Goal: Complete application form

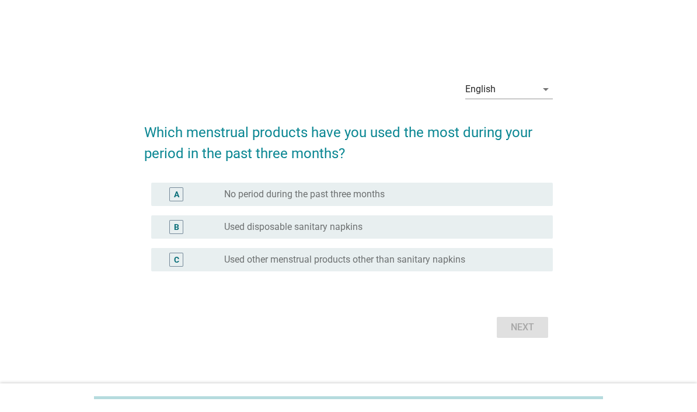
click at [550, 96] on icon "arrow_drop_down" at bounding box center [546, 89] width 14 height 14
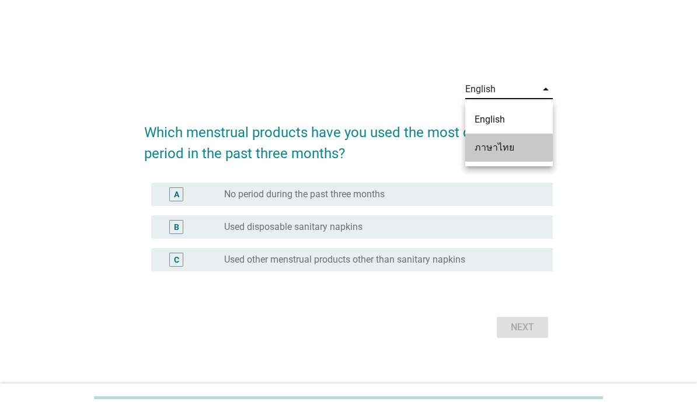
click at [515, 154] on div "ภาษาไทย" at bounding box center [509, 148] width 69 height 14
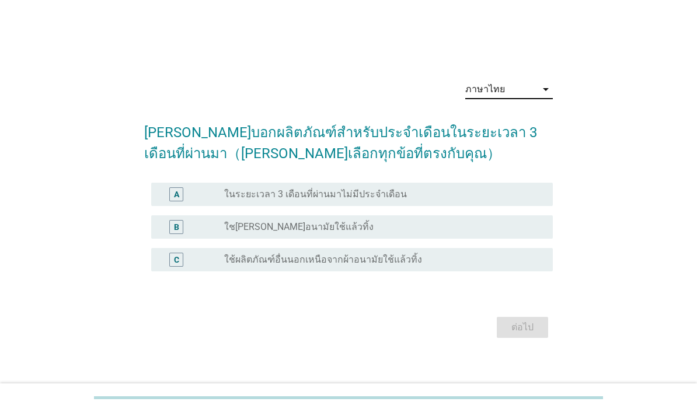
click at [372, 233] on div "radio_button_unchecked ใช[PERSON_NAME]อนามัยใช้แล้วทิ้ง" at bounding box center [379, 227] width 310 height 12
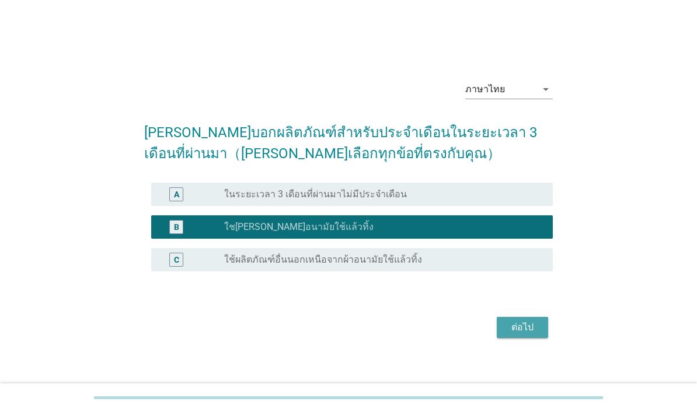
click at [535, 334] on div "ต่อไป" at bounding box center [522, 327] width 33 height 14
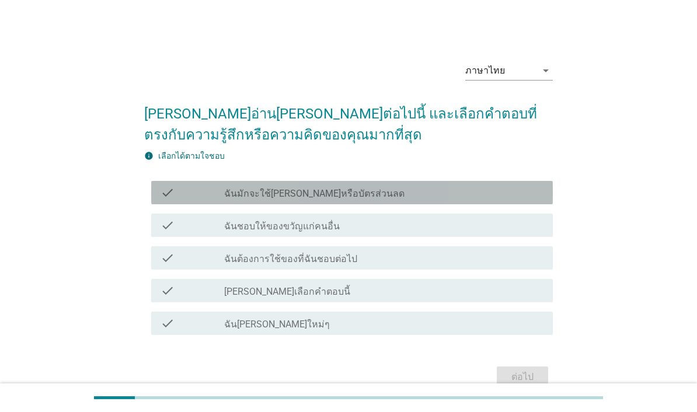
click at [379, 200] on div "check_box_outline_blank ฉันมักจะใช้[PERSON_NAME]หรือบัตรส่วนลด" at bounding box center [383, 193] width 319 height 14
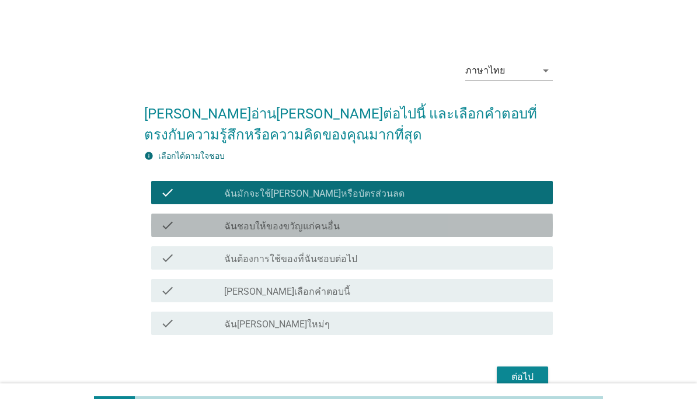
click at [364, 237] on div "check check_box_outline_blank ฉันชอบให้ของขวัญแก่คนอื่น" at bounding box center [352, 225] width 402 height 23
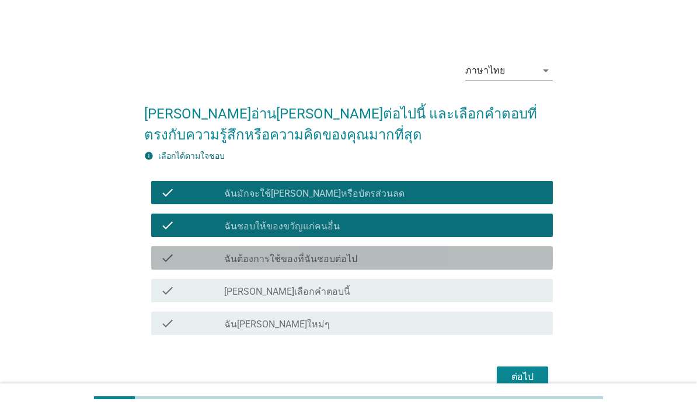
click at [371, 265] on div "check_box_outline_blank ฉันต้องการใช้ของที่ฉันชอบต่อไป" at bounding box center [383, 258] width 319 height 14
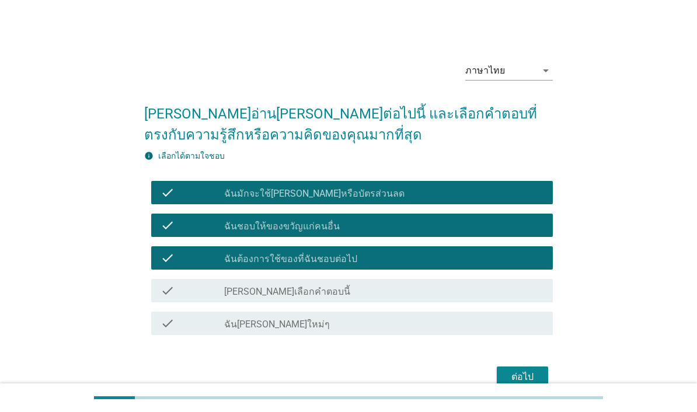
click at [380, 330] on div "check_box_outline_blank ฉัน[PERSON_NAME]ใหม่ๆ" at bounding box center [383, 323] width 319 height 14
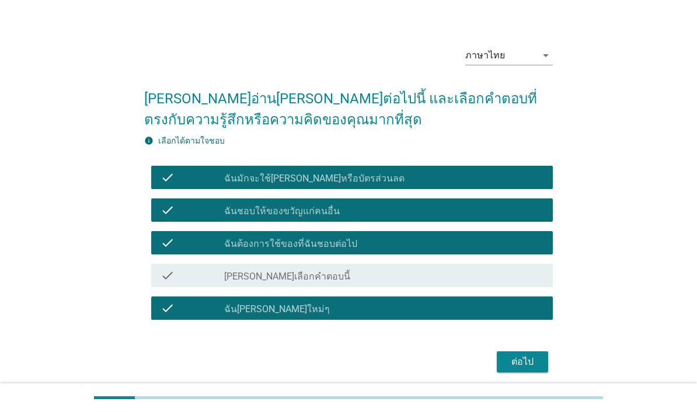
scroll to position [23, 0]
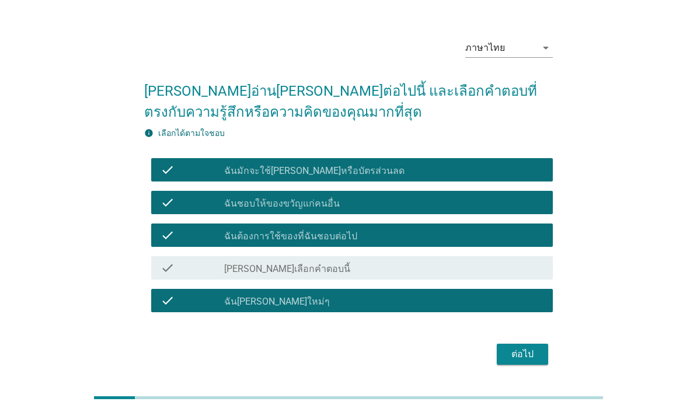
click at [529, 361] on div "ต่อไป" at bounding box center [522, 354] width 33 height 14
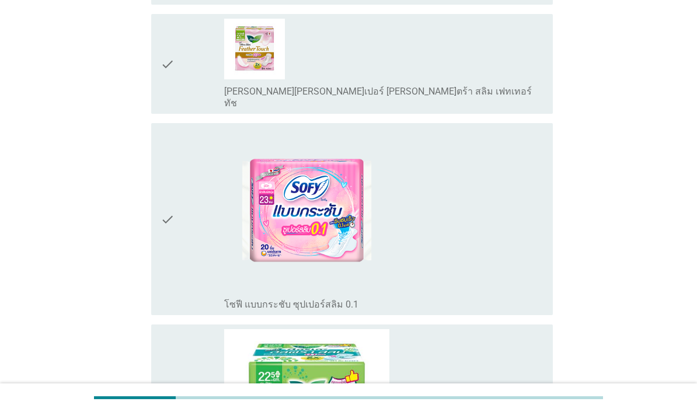
scroll to position [1265, 0]
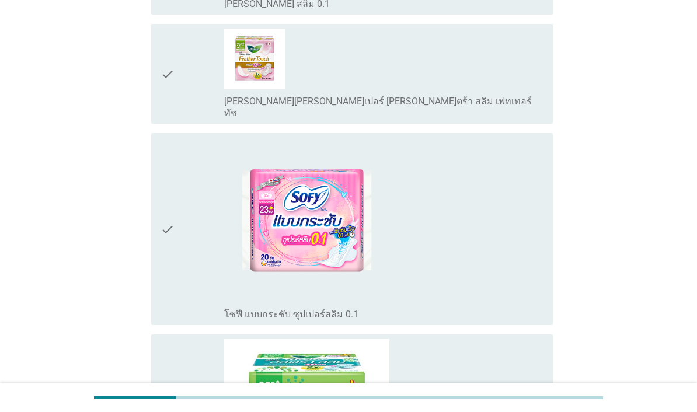
click at [187, 119] on div "check" at bounding box center [193, 74] width 64 height 90
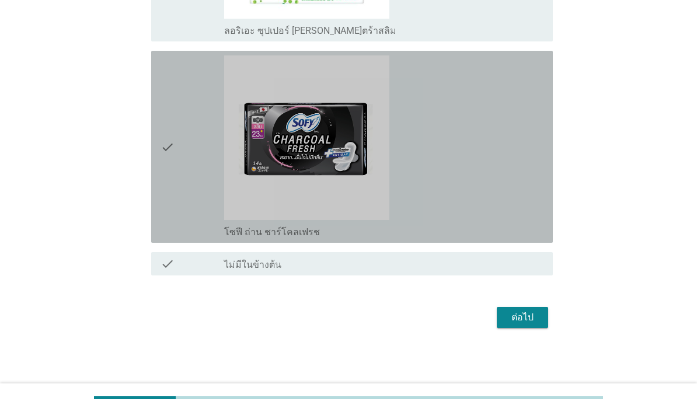
scroll to position [1763, 0]
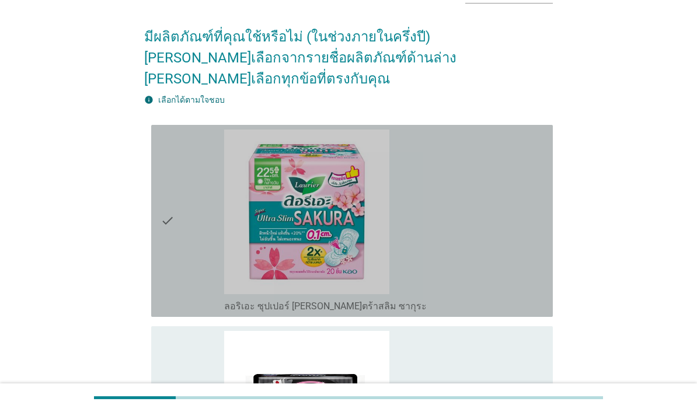
scroll to position [93, 0]
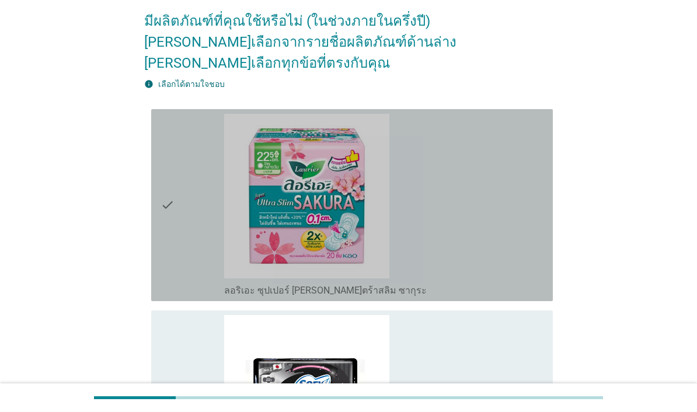
click at [184, 252] on div "check" at bounding box center [193, 205] width 64 height 183
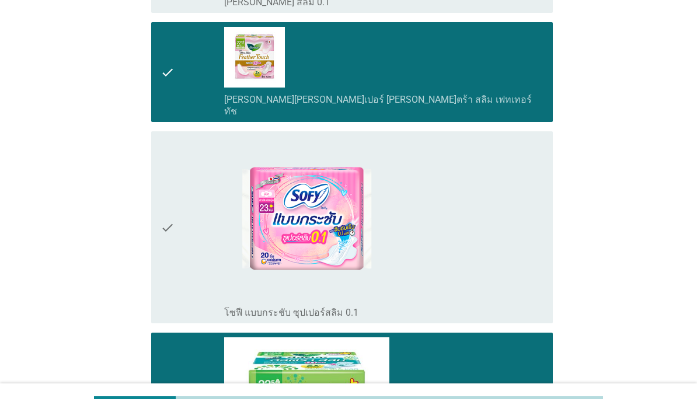
scroll to position [1280, 0]
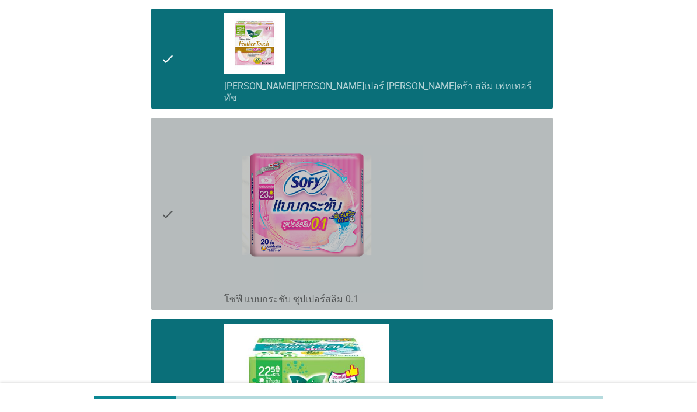
click at [198, 302] on div "check" at bounding box center [193, 214] width 64 height 183
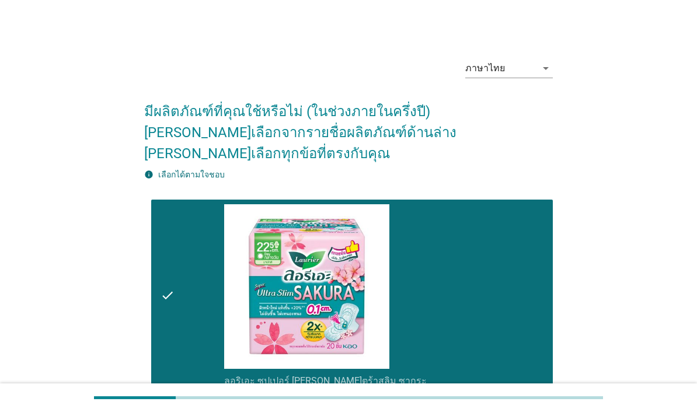
scroll to position [0, 0]
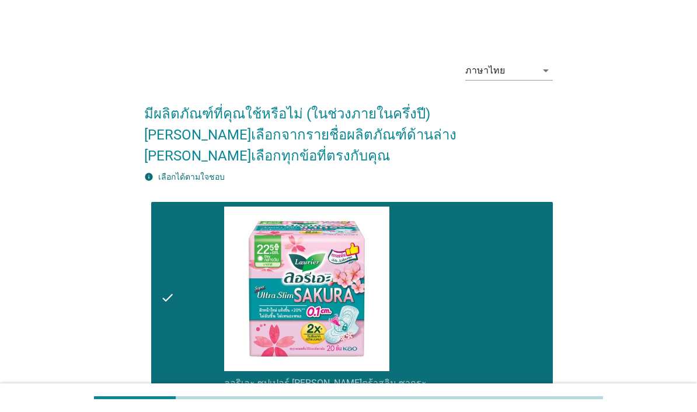
click at [176, 211] on div "check" at bounding box center [193, 298] width 64 height 183
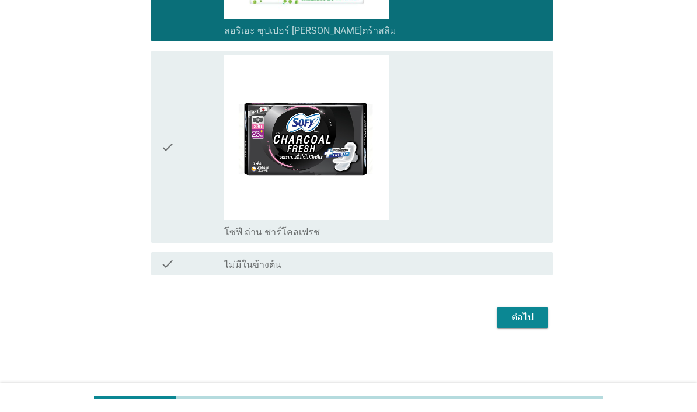
click at [530, 325] on div "ต่อไป" at bounding box center [522, 318] width 33 height 14
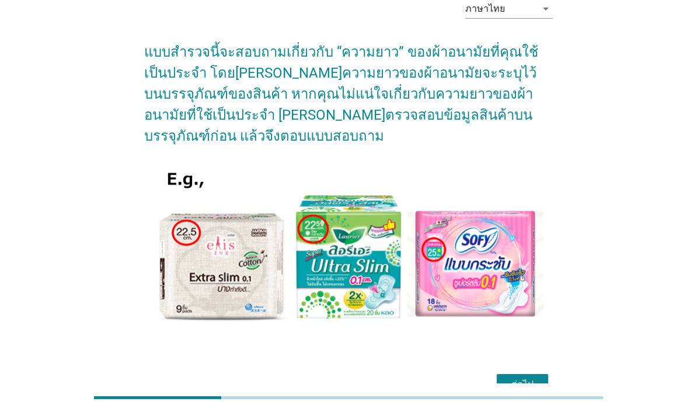
scroll to position [60, 0]
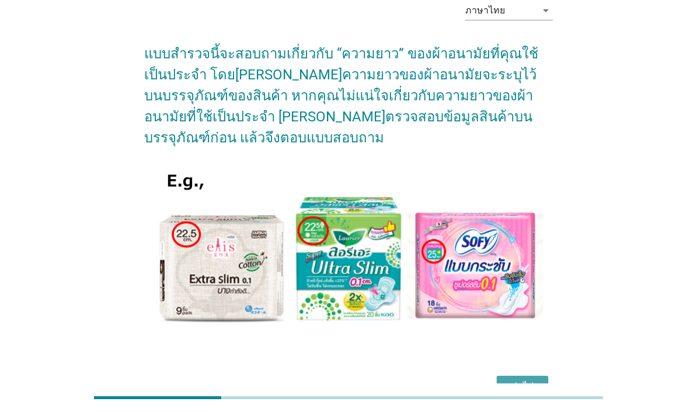
click at [524, 379] on div "ต่อไป" at bounding box center [522, 386] width 33 height 14
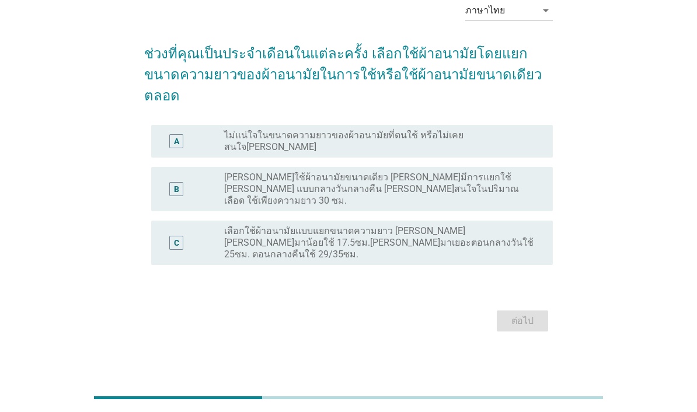
scroll to position [29, 0]
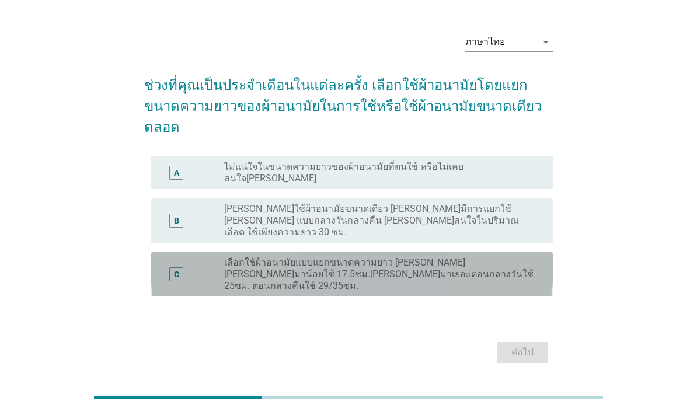
click at [522, 257] on label "เลือกใช้ผ้าอนามัยแบบแยกขนาดความยาว [PERSON_NAME] [PERSON_NAME]มาน้อยใช้ 17.5ซม.…" at bounding box center [379, 274] width 310 height 35
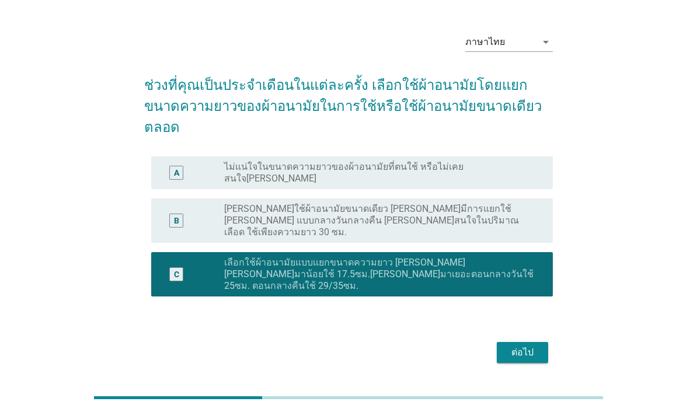
click at [539, 342] on button "ต่อไป" at bounding box center [522, 352] width 51 height 21
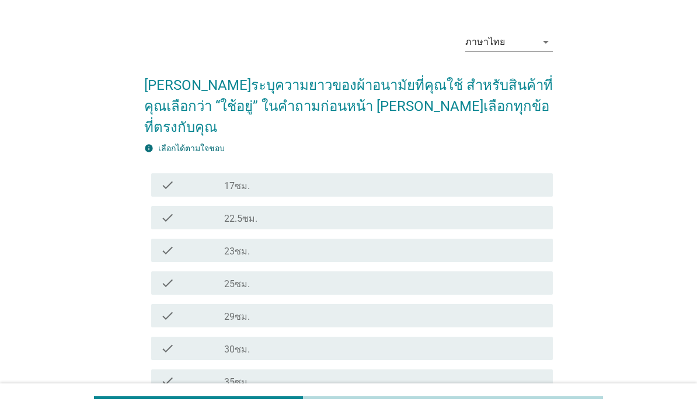
scroll to position [0, 0]
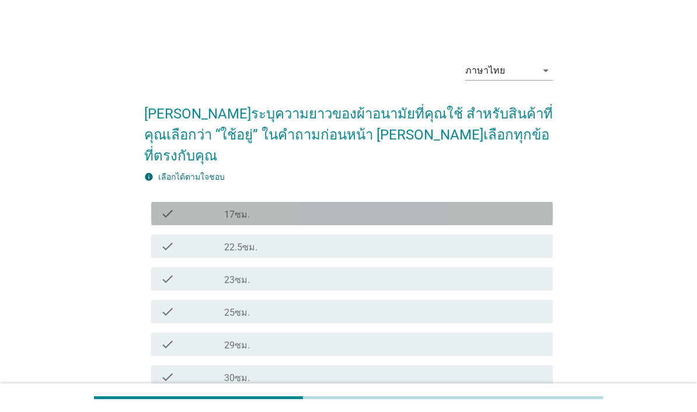
click at [519, 239] on div "check_box_outline_blank 22.5ซม." at bounding box center [383, 246] width 319 height 14
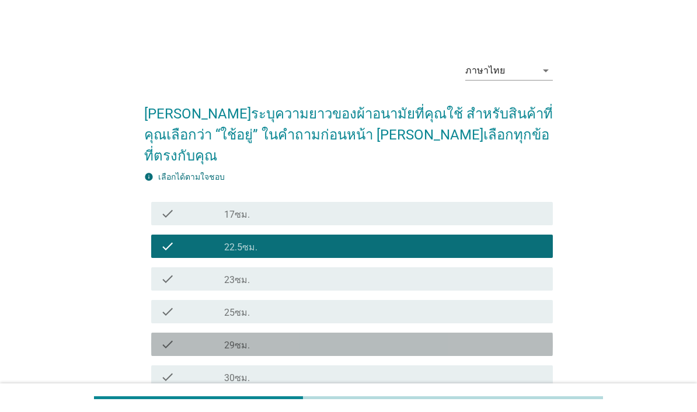
click at [490, 370] on div "check_box_outline_blank 30ซม." at bounding box center [383, 377] width 319 height 14
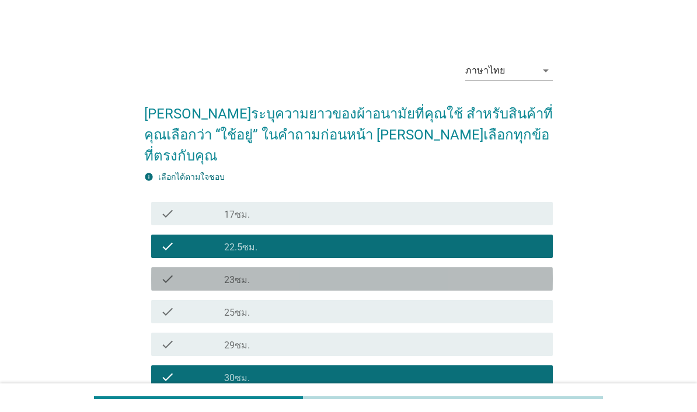
click at [494, 305] on div "check_box_outline_blank 25ซม." at bounding box center [383, 312] width 319 height 14
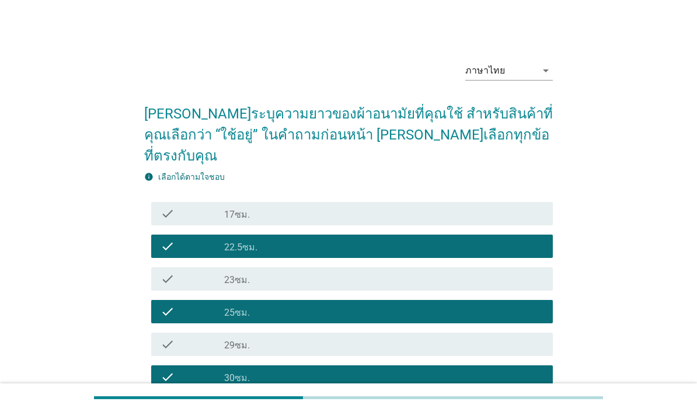
click at [530, 407] on div at bounding box center [348, 397] width 509 height 19
click at [524, 407] on div at bounding box center [348, 397] width 509 height 19
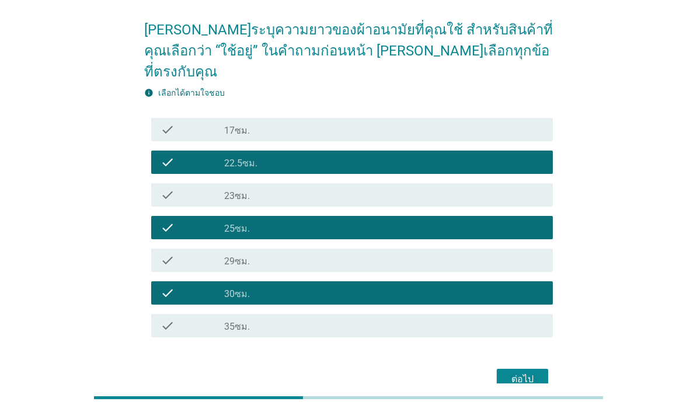
scroll to position [83, 0]
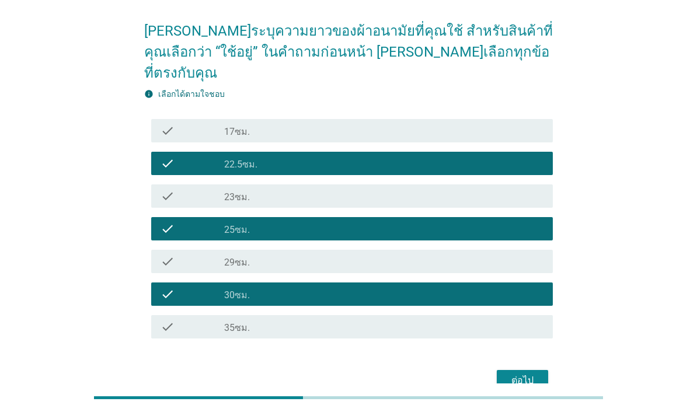
click at [531, 374] on div "ต่อไป" at bounding box center [522, 381] width 33 height 14
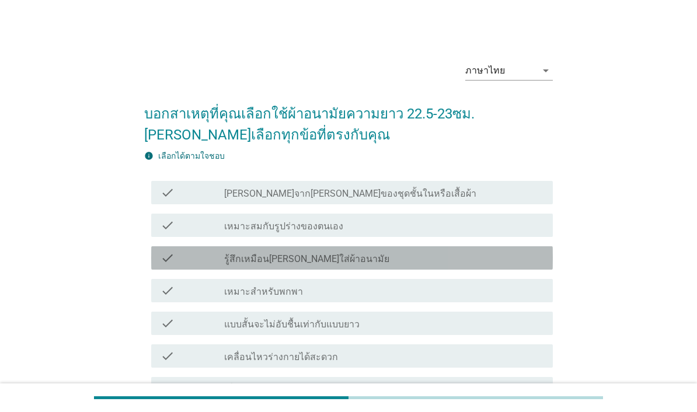
click at [488, 260] on div "check_box_outline_blank รู้สึกเหมือน[PERSON_NAME]ใส่ผ้าอนามัย" at bounding box center [383, 258] width 319 height 14
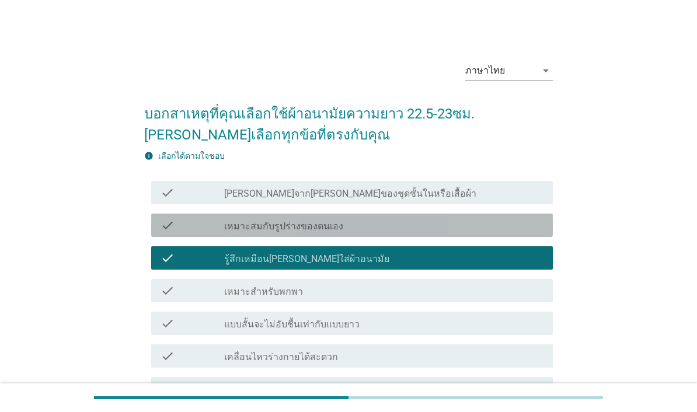
click at [498, 231] on div "check_box_outline_blank เหมาะสมกับรูปร่างของตนเอง" at bounding box center [383, 225] width 319 height 14
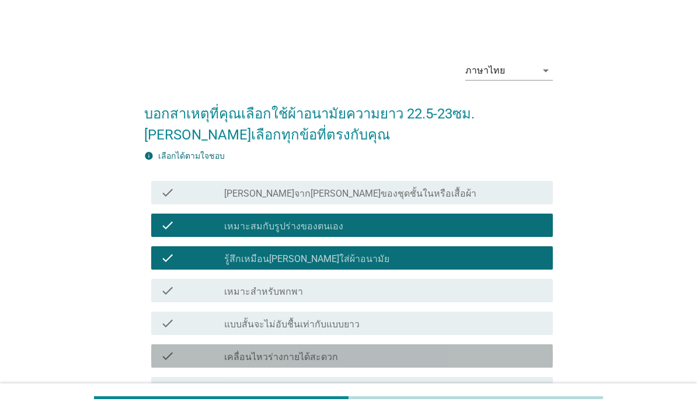
click at [472, 364] on div "check check_box_outline_blank เคลื่อนไหวร่างกายได้สะดวก" at bounding box center [352, 355] width 402 height 23
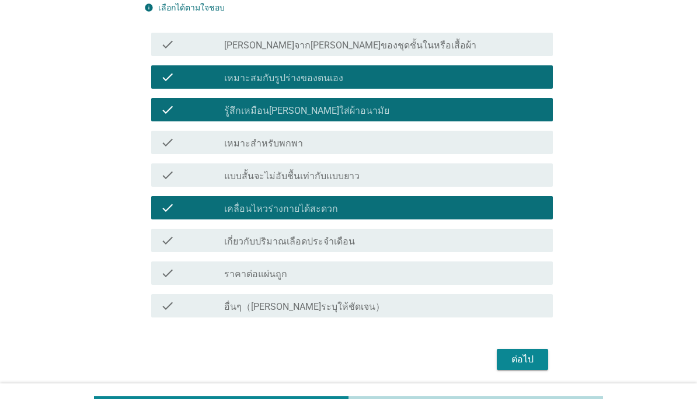
scroll to position [147, 0]
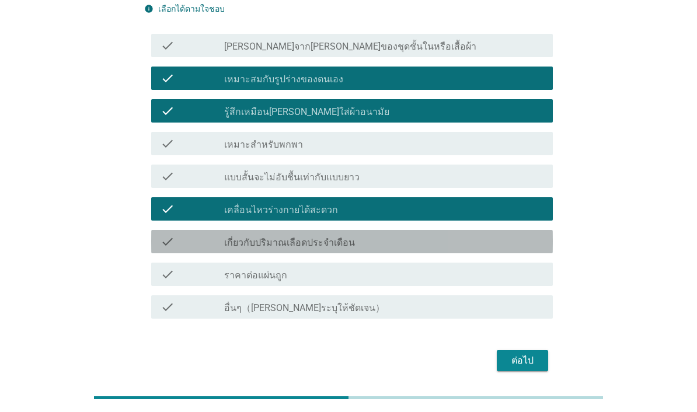
click at [494, 245] on div "check_box_outline_blank เกี่ยวกับปริมาณเลือดประจำเดือน" at bounding box center [383, 242] width 319 height 14
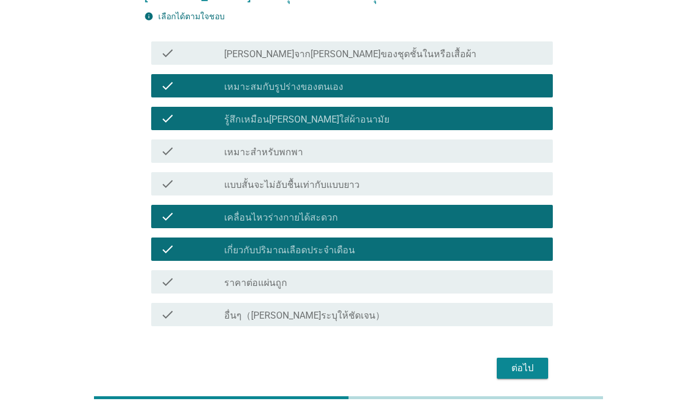
scroll to position [99, 0]
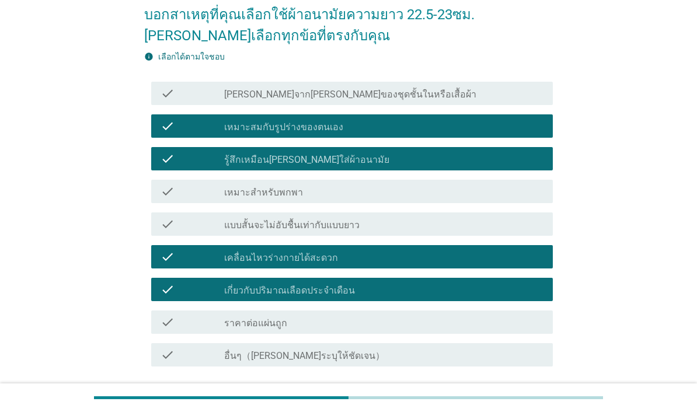
click at [524, 402] on div "ต่อไป" at bounding box center [522, 409] width 33 height 14
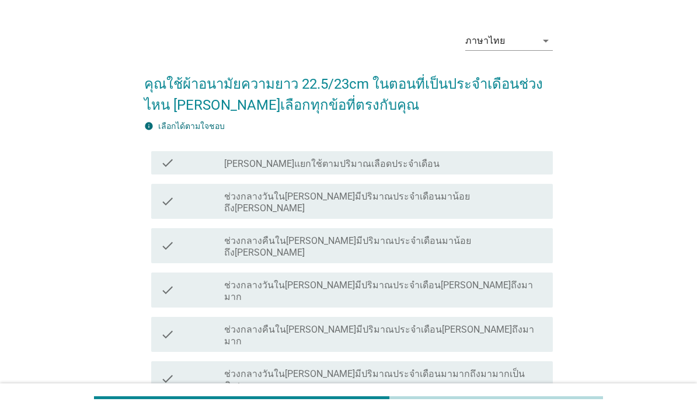
scroll to position [32, 0]
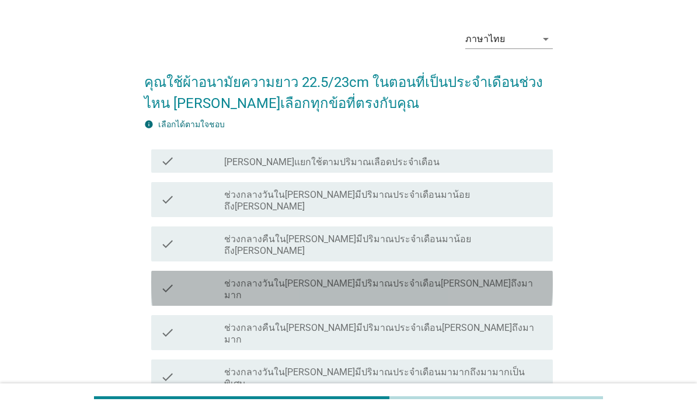
click at [496, 276] on div "check_box_outline_blank ช่วงกลางวันใน[PERSON_NAME]มีปริมาณประจำเดือน[PERSON_NAM…" at bounding box center [383, 289] width 319 height 26
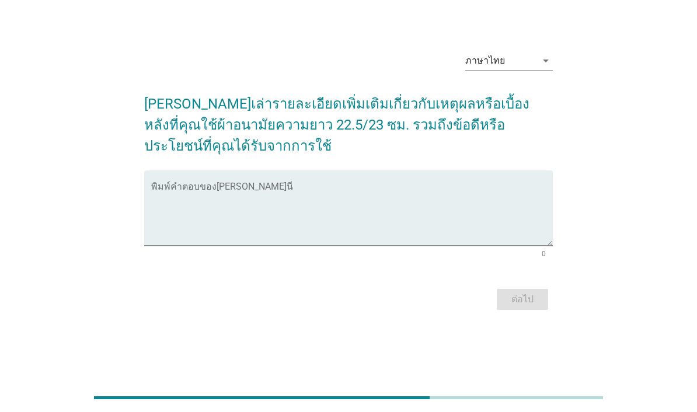
scroll to position [29, 0]
click at [437, 238] on textarea "พิมพ์คำตอบของคุณ ที่นี่" at bounding box center [352, 214] width 402 height 61
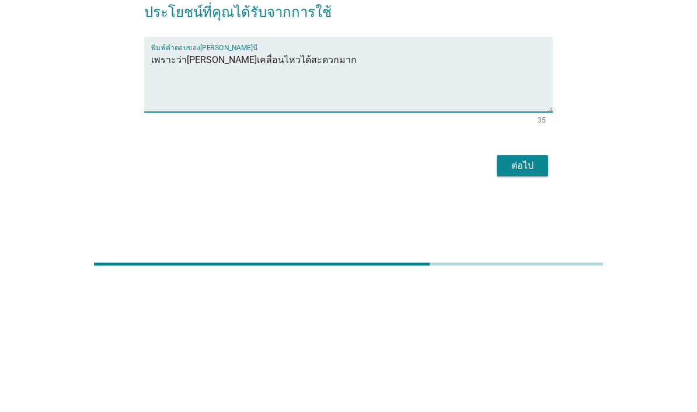
type textarea "เพราะว่า[PERSON_NAME]เคลื่อนไหวได้สะดวกมาก"
click at [529, 292] on div "ต่อไป" at bounding box center [522, 299] width 33 height 14
